Goal: Task Accomplishment & Management: Use online tool/utility

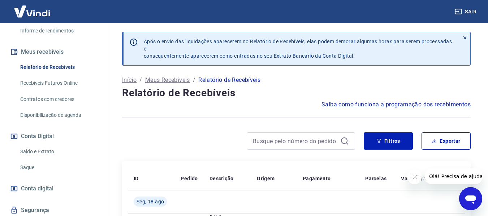
scroll to position [144, 0]
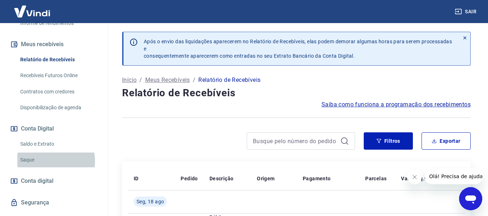
click at [39, 162] on link "Saque" at bounding box center [58, 160] width 82 height 15
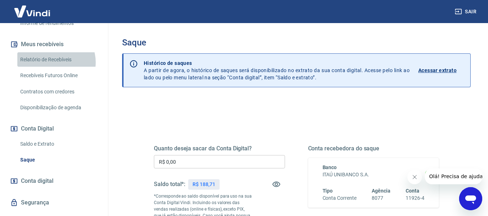
click at [53, 62] on link "Relatório de Recebíveis" at bounding box center [58, 59] width 82 height 15
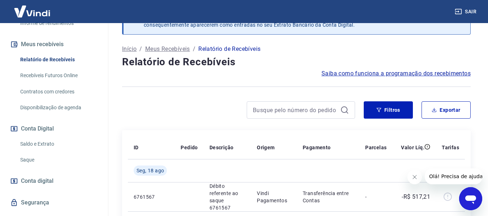
scroll to position [72, 0]
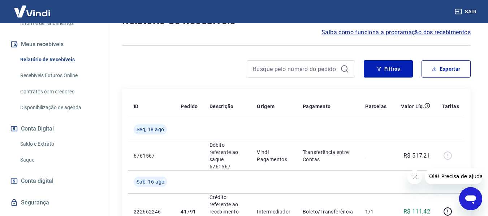
click at [60, 75] on link "Recebíveis Futuros Online" at bounding box center [58, 75] width 82 height 15
